Goal: Communication & Community: Answer question/provide support

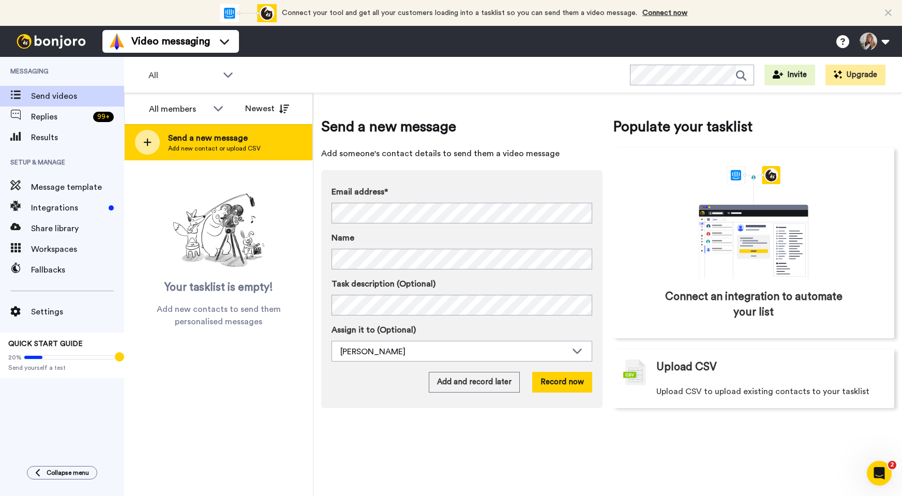
click at [222, 140] on span "Send a new message" at bounding box center [214, 138] width 93 height 12
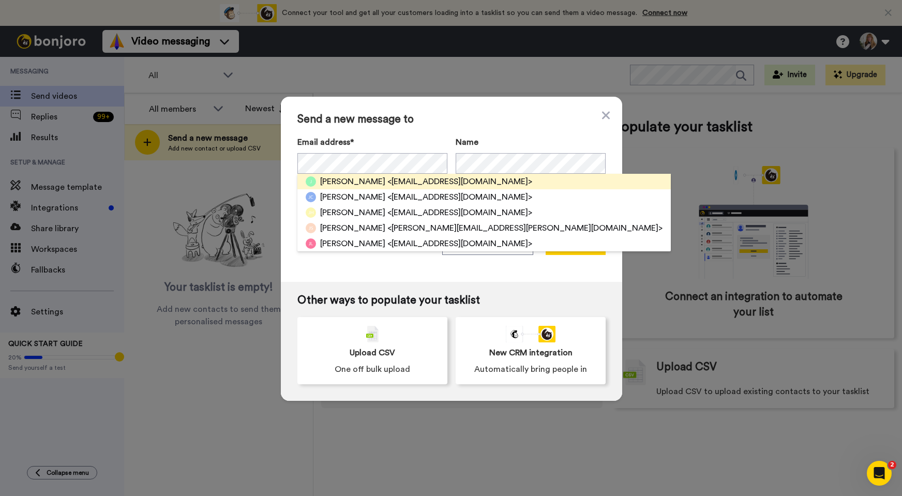
click at [419, 184] on span "<[EMAIL_ADDRESS][DOMAIN_NAME]>" at bounding box center [459, 181] width 145 height 12
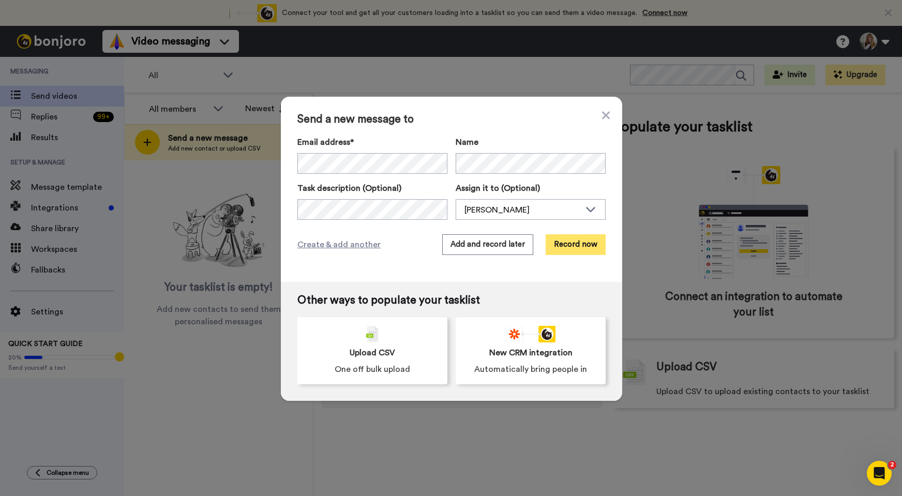
click at [572, 248] on button "Record now" at bounding box center [575, 244] width 60 height 21
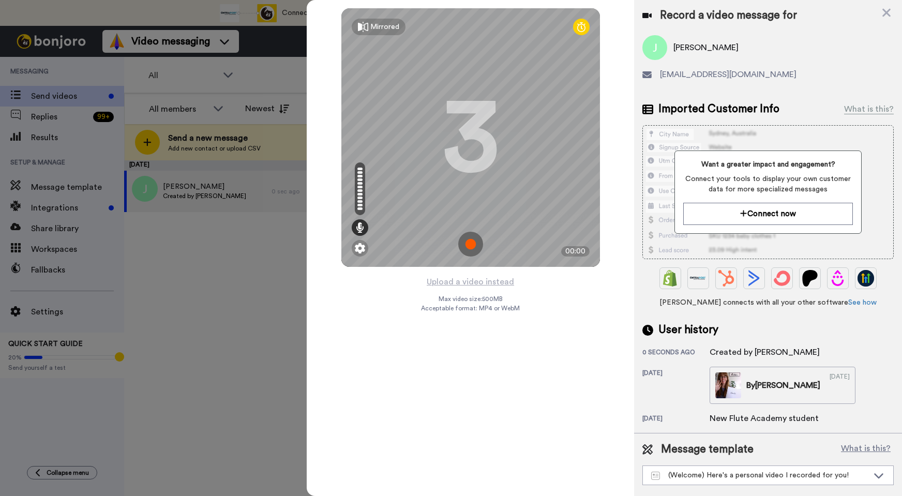
click at [470, 252] on img at bounding box center [470, 244] width 25 height 25
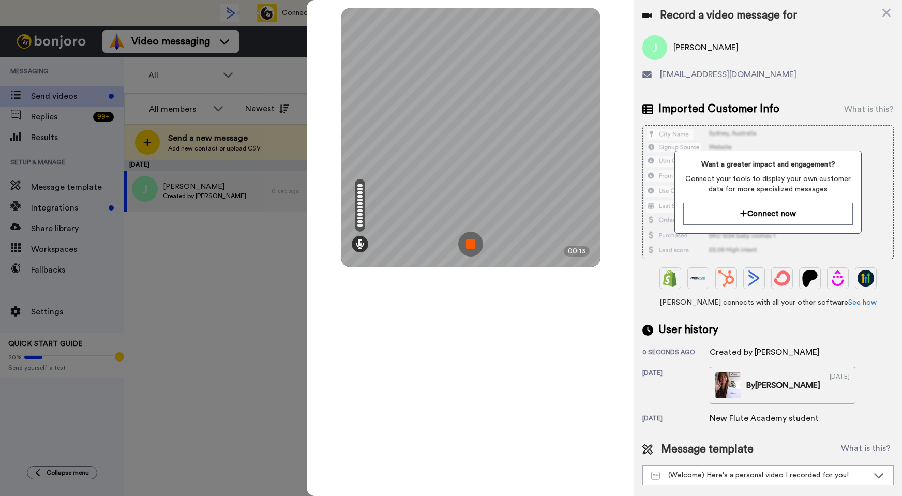
click at [470, 252] on img at bounding box center [470, 244] width 25 height 25
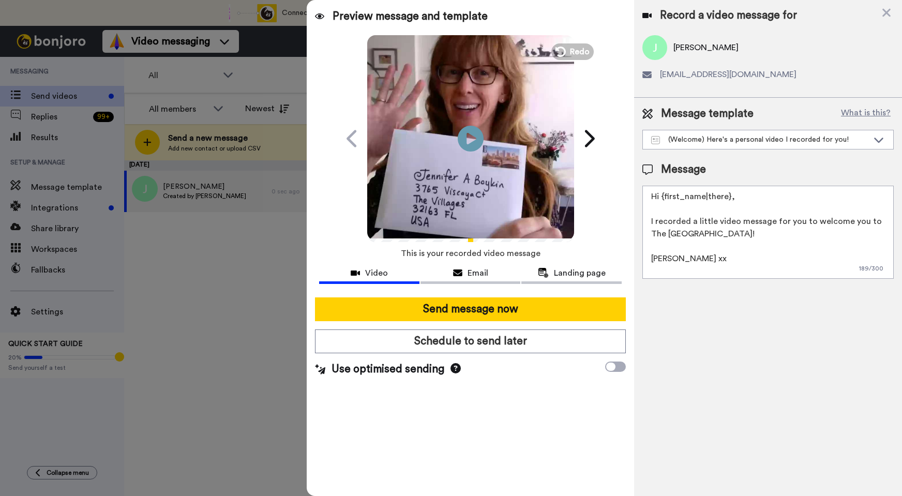
drag, startPoint x: 741, startPoint y: 234, endPoint x: 650, endPoint y: 224, distance: 91.5
click at [650, 224] on textarea "Hi {first_name|there}, I recorded a little video message for you to welcome you…" at bounding box center [767, 232] width 251 height 93
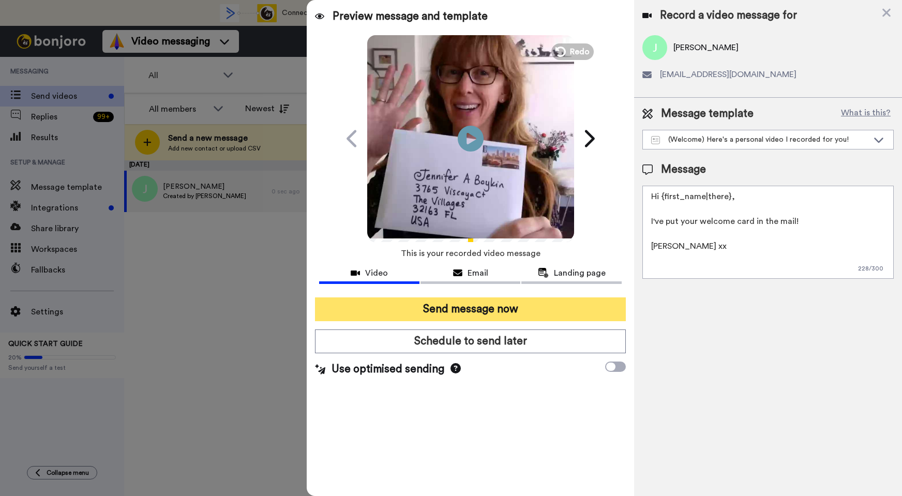
type textarea "Hi {first_name|there}, I've put your welcome card in the mail! [PERSON_NAME] xx"
click at [468, 306] on button "Send message now" at bounding box center [470, 309] width 311 height 24
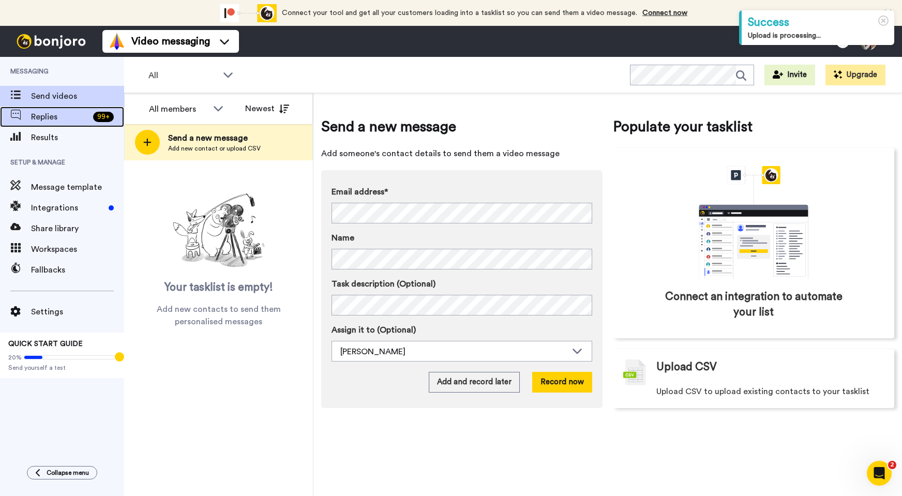
click at [80, 116] on span "Replies" at bounding box center [60, 117] width 58 height 12
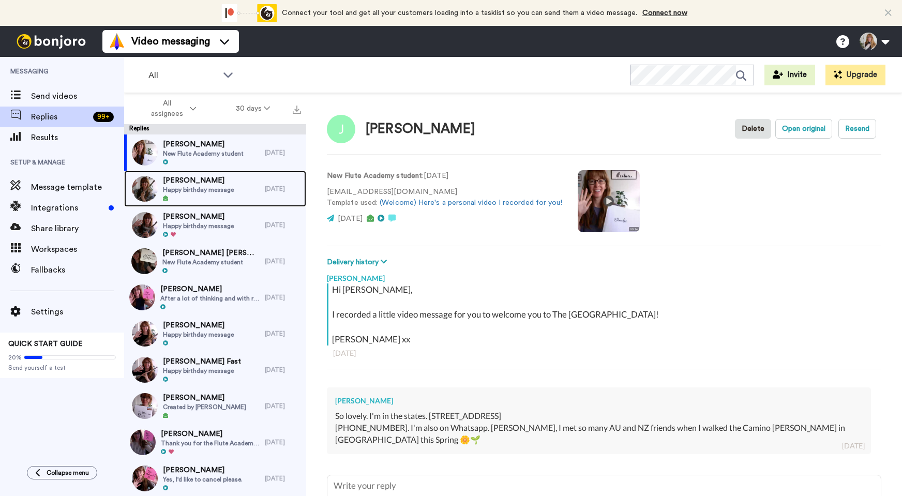
click at [244, 179] on div "Karen Diehl Happy birthday message" at bounding box center [194, 189] width 141 height 36
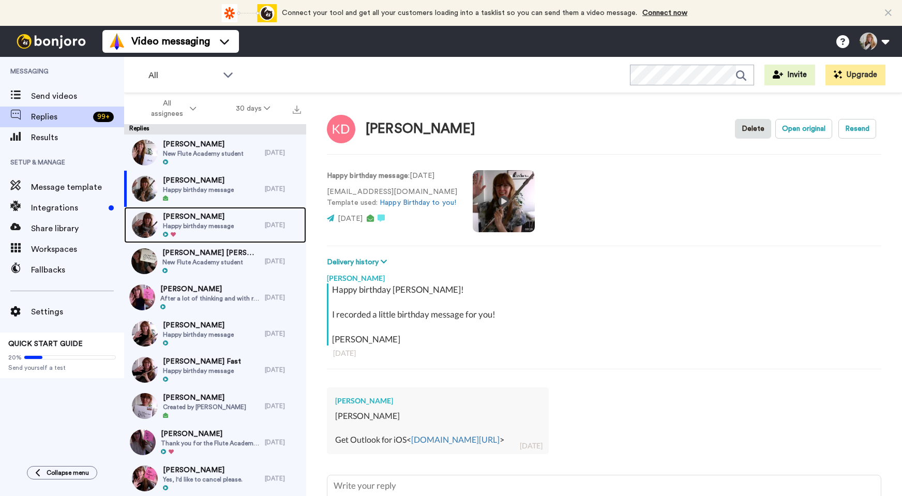
click at [231, 226] on span "Happy birthday message" at bounding box center [198, 226] width 71 height 8
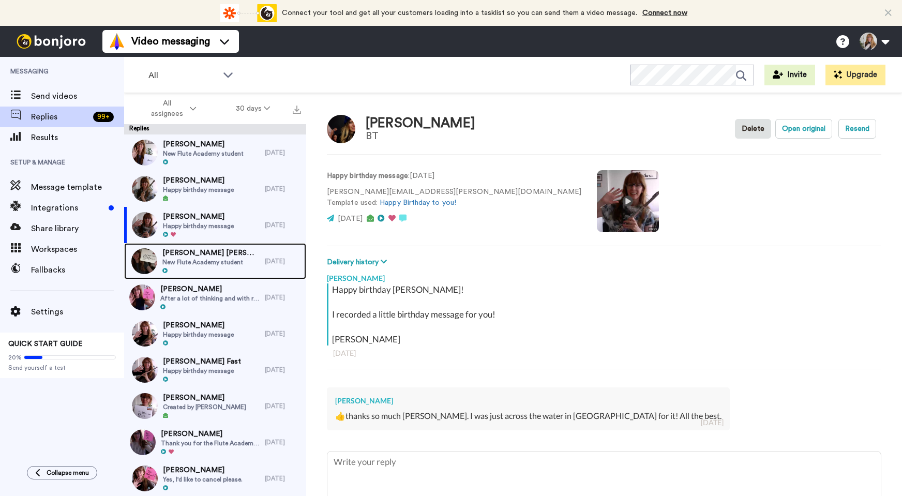
click at [232, 257] on span "[PERSON_NAME] [PERSON_NAME]" at bounding box center [210, 253] width 97 height 10
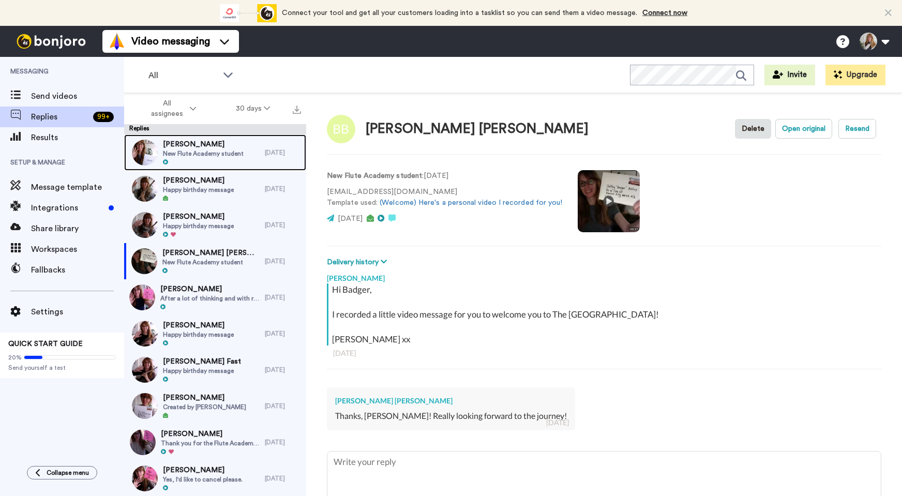
click at [225, 149] on span "[PERSON_NAME]" at bounding box center [203, 144] width 81 height 10
type textarea "x"
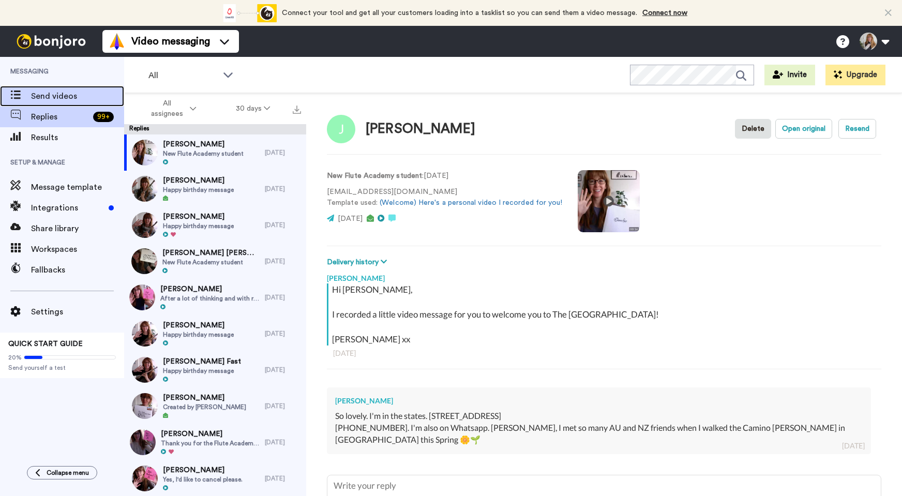
click at [89, 88] on div "Send videos" at bounding box center [62, 96] width 124 height 21
